Goal: Task Accomplishment & Management: Complete application form

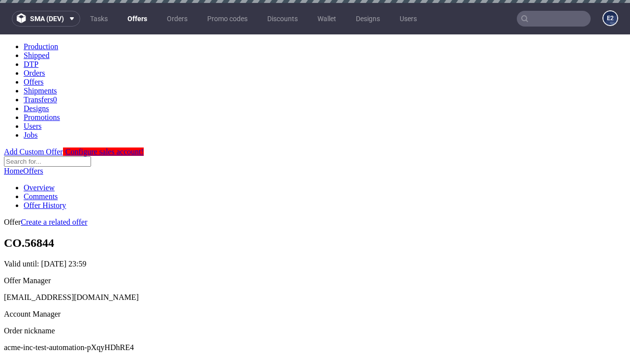
scroll to position [3, 0]
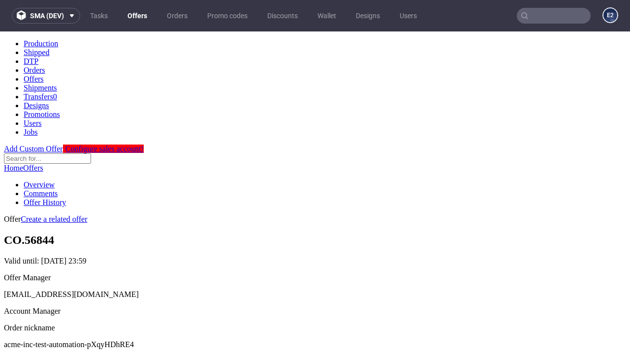
scroll to position [336, 0]
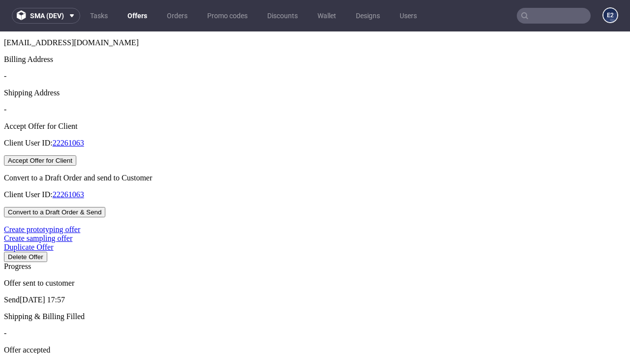
click at [76, 166] on button "Accept Offer for Client" at bounding box center [40, 161] width 72 height 10
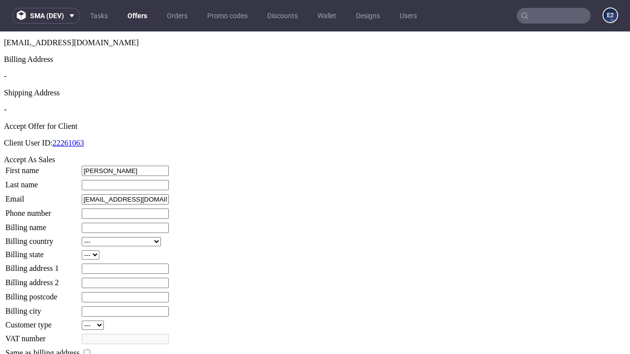
type input "Jeremy"
type input "Johns"
type input "1509813888"
type input "Sandra.Dach92"
select select "13"
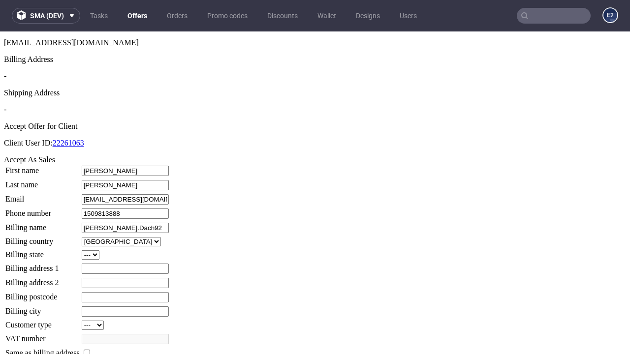
type input "Sandra.Dach92"
type input "8 South Road"
type input "XK22 8WK"
select select "132"
type input "XK22 8WK"
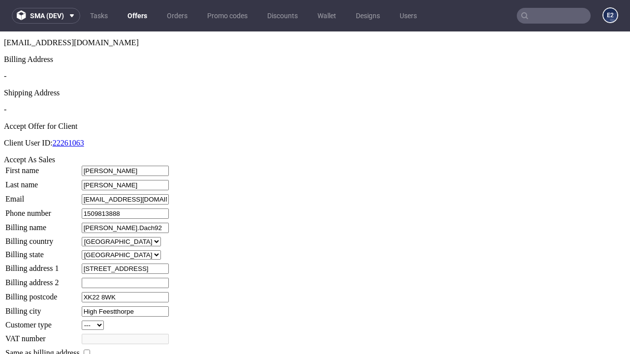
type input "High Feestthorpe"
click at [90, 350] on input "checkbox" at bounding box center [87, 353] width 6 height 6
checkbox input "true"
type input "Sandra.Dach92"
select select "13"
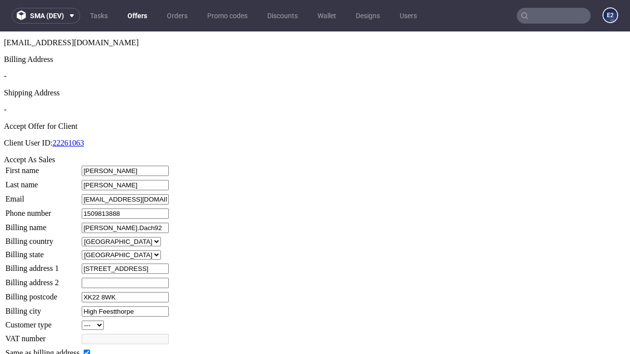
type input "8 South Road"
type input "XK22 8WK"
type input "High Feestthorpe"
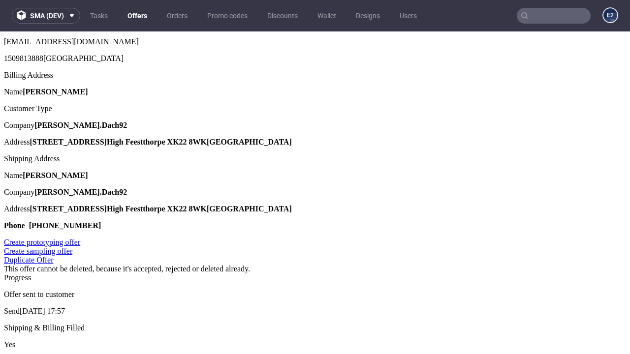
scroll to position [0, 0]
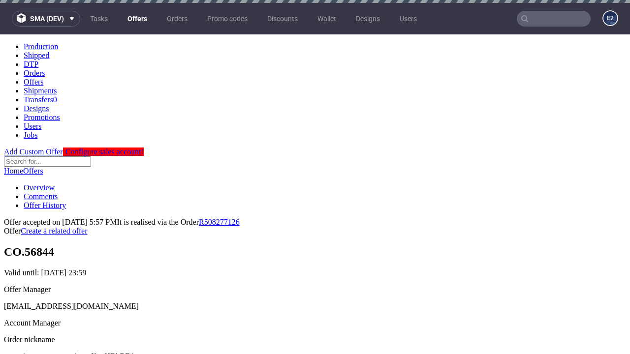
type input "[DATE]"
select select "12214305"
type input "In progress..."
